Goal: Find specific page/section: Find specific page/section

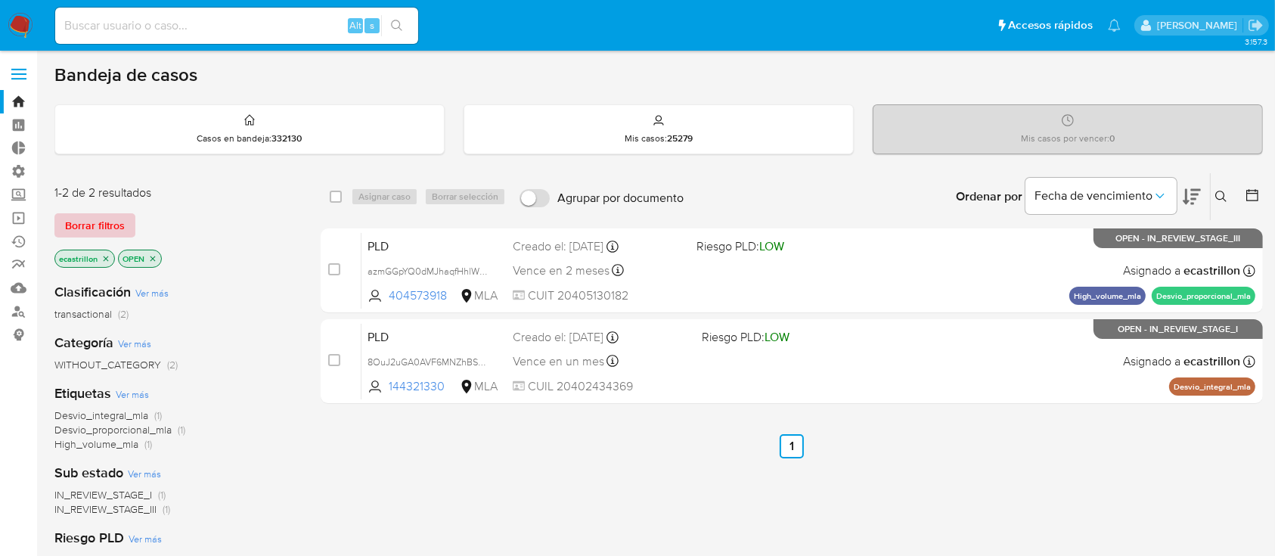
click at [101, 232] on span "Borrar filtros" at bounding box center [95, 225] width 60 height 21
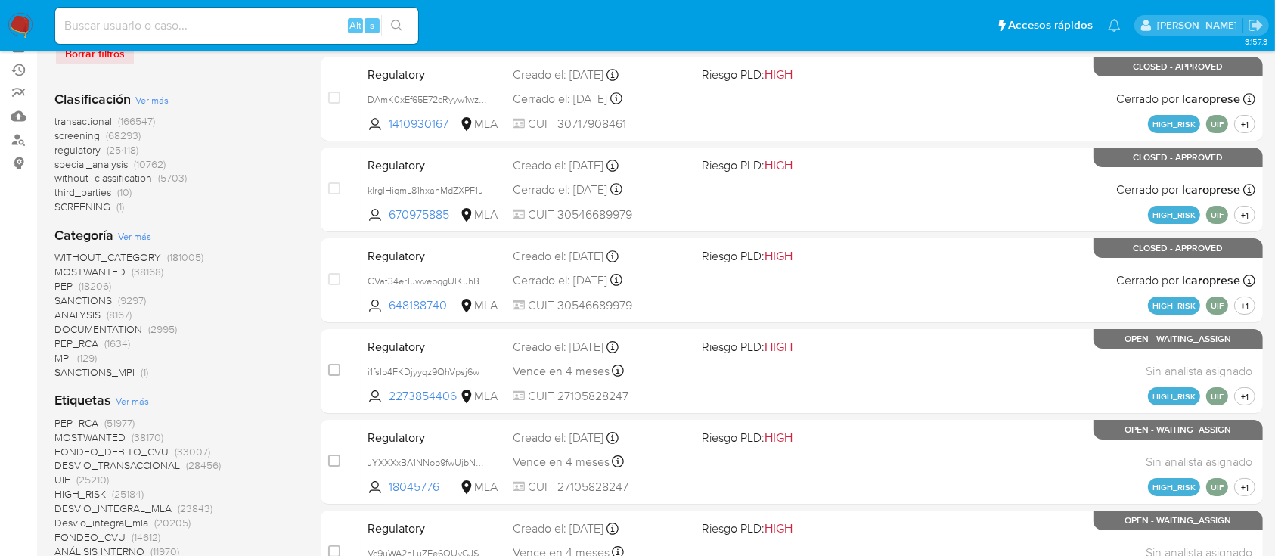
scroll to position [403, 0]
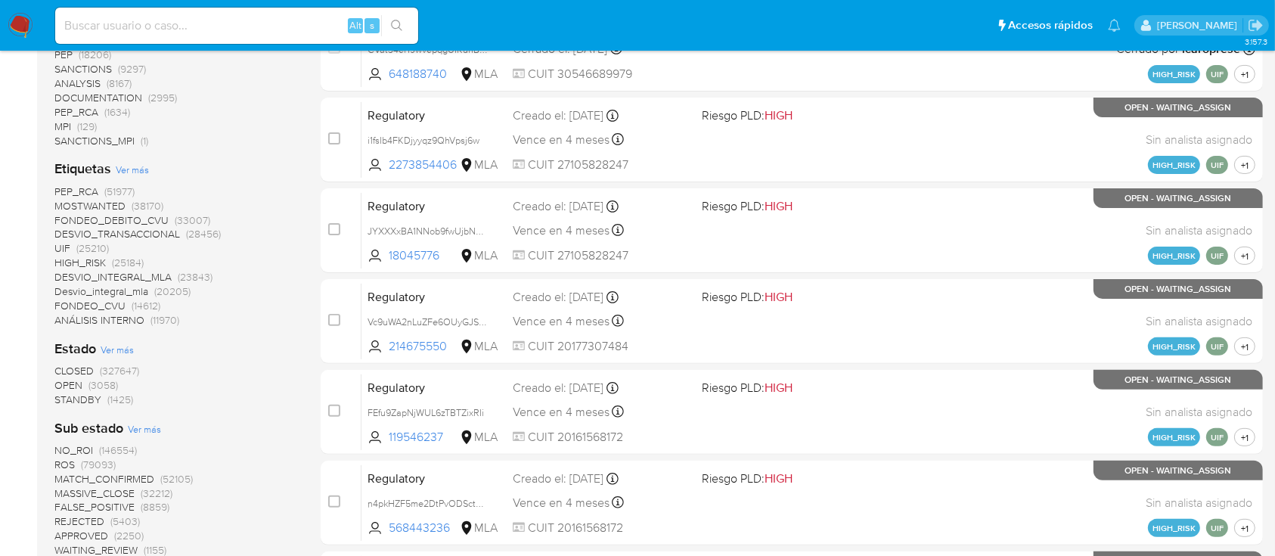
click at [66, 380] on span "OPEN" at bounding box center [68, 384] width 28 height 15
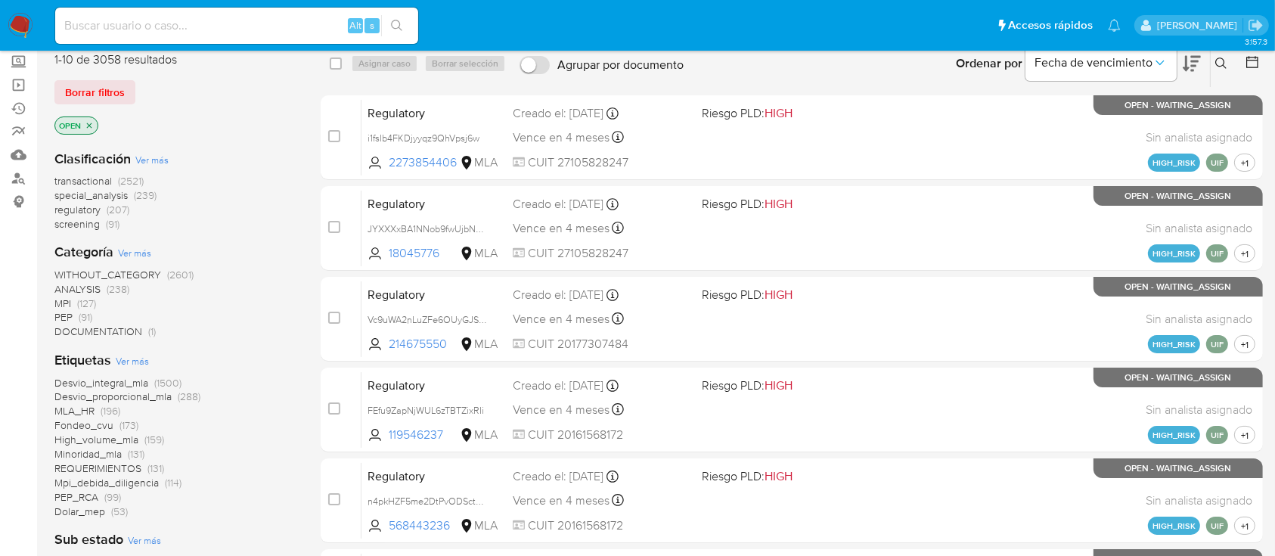
scroll to position [32, 0]
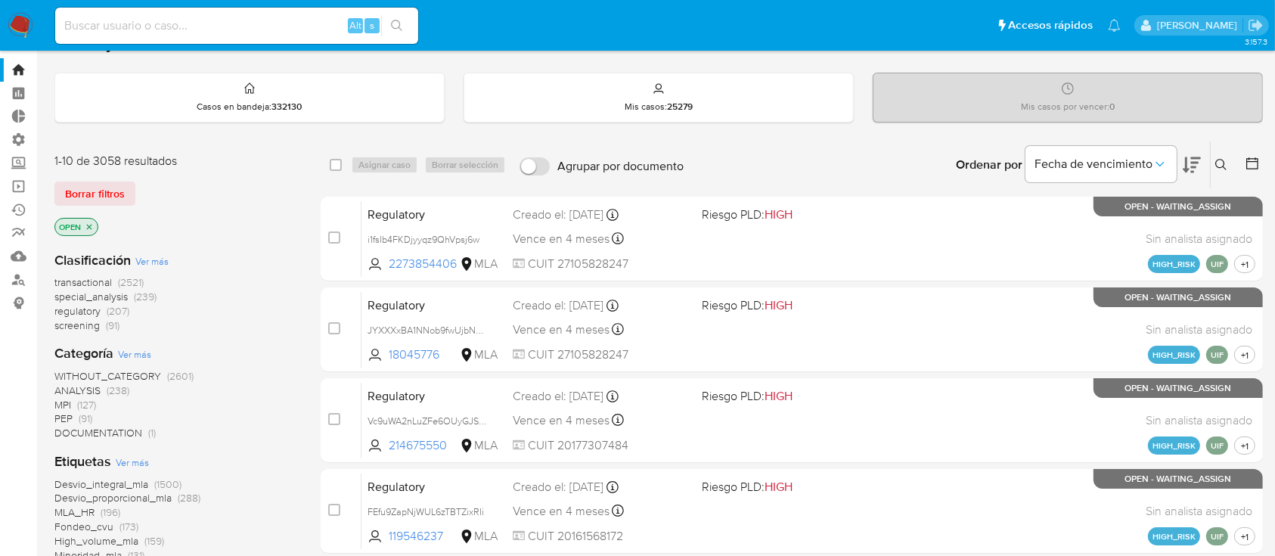
click at [105, 274] on span "transactional" at bounding box center [82, 281] width 57 height 15
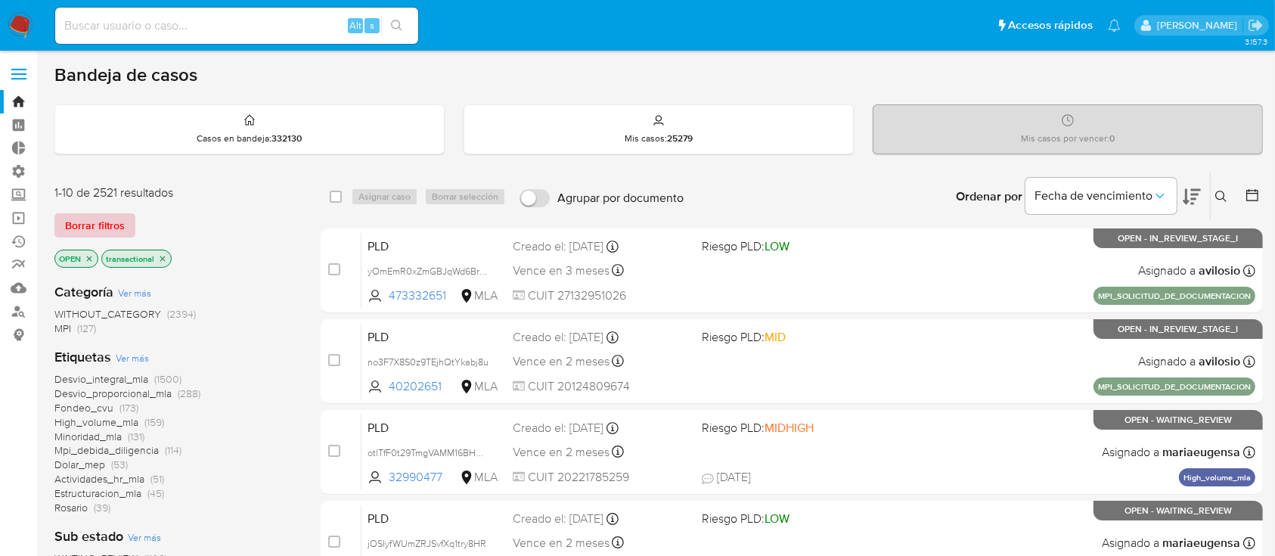
click at [116, 221] on span "Borrar filtros" at bounding box center [95, 225] width 60 height 21
